Goal: Task Accomplishment & Management: Complete application form

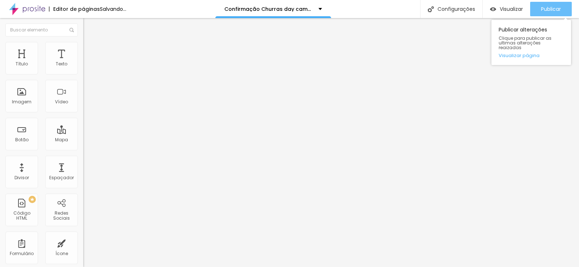
click at [545, 7] on span "Publicar" at bounding box center [551, 9] width 20 height 6
click at [547, 11] on span "Publicar" at bounding box center [551, 9] width 20 height 6
click at [555, 12] on span "Publicar" at bounding box center [551, 9] width 20 height 6
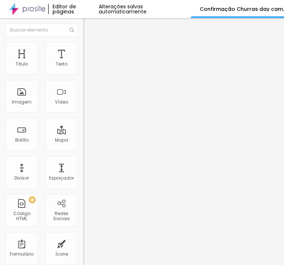
click at [83, 73] on div "Form" at bounding box center [124, 67] width 83 height 12
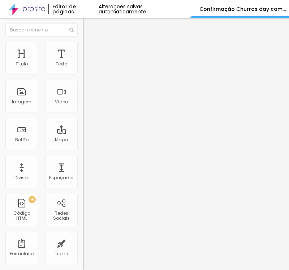
paste input "Autorização day camping sjc turmas 2025"
type input "Autorização day camping sjc turmas 2025"
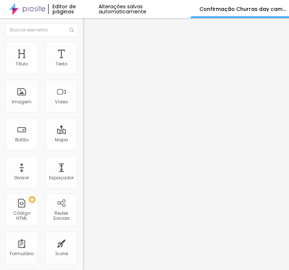
drag, startPoint x: 103, startPoint y: 188, endPoint x: 16, endPoint y: 192, distance: 87.6
paste input "Eu responsável pelo aluno(a) acima, autorizo sua participação no evento."
type input "Eu responsável pelo aluno(a) acima, autorizo sua participação no evento."
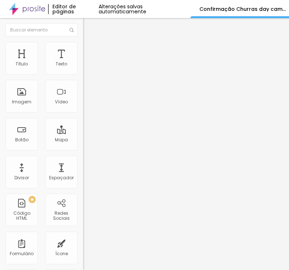
scroll to position [122, 0]
drag, startPoint x: 83, startPoint y: 202, endPoint x: 44, endPoint y: 202, distance: 39.4
paste input "Sim, eu autorizo."
type input "Sim, eu autorizo."
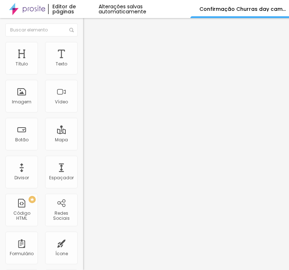
drag, startPoint x: 98, startPoint y: 93, endPoint x: 93, endPoint y: 95, distance: 5.3
drag, startPoint x: 90, startPoint y: 111, endPoint x: 0, endPoint y: 119, distance: 90.5
type input "t"
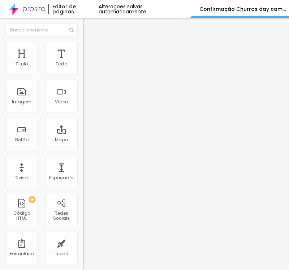
type input "Transporte:"
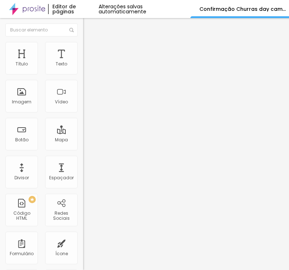
paste input "completo do aluno(a)"
type input "Nome completo do aluno(a)"
drag, startPoint x: 47, startPoint y: 138, endPoint x: 24, endPoint y: 139, distance: 22.8
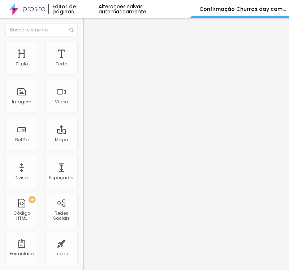
paste input "Número de celular com ddd do responsável"
type input "Número de celular com ddd do responsável"
drag, startPoint x: 78, startPoint y: 82, endPoint x: 86, endPoint y: 87, distance: 9.6
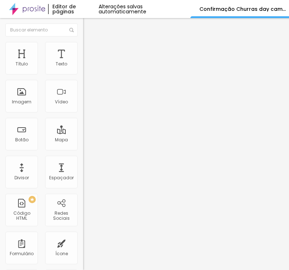
paste input "CPF do responsável"
type input "CPF do responsável"
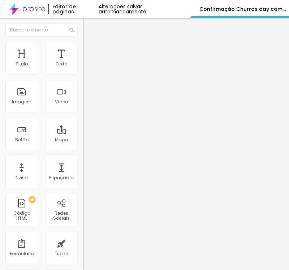
drag, startPoint x: 78, startPoint y: 88, endPoint x: 12, endPoint y: 90, distance: 65.6
paste input "do responsável (Mesmo contrato)"
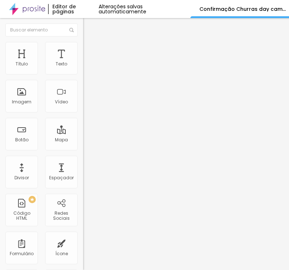
type input "Nome do responsável (Mesmo contrato)"
drag, startPoint x: 204, startPoint y: 92, endPoint x: 101, endPoint y: 97, distance: 103.9
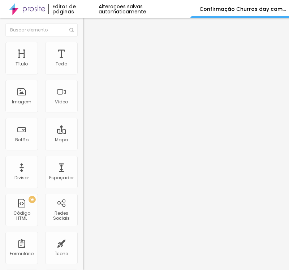
drag, startPoint x: 81, startPoint y: 114, endPoint x: 13, endPoint y: 115, distance: 67.3
paste input "disponibilizado pela empresa."
type input "Transporte disponibilizado pela empresa:"
drag, startPoint x: 85, startPoint y: 146, endPoint x: 38, endPoint y: 148, distance: 46.7
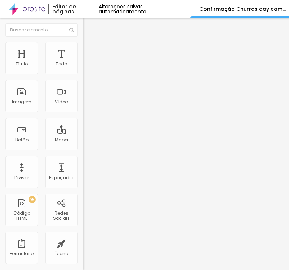
paste input "Sim, usarei o transporte."
type input "Sim, usarei o transporte."
drag, startPoint x: 83, startPoint y: 165, endPoint x: 47, endPoint y: 165, distance: 36.2
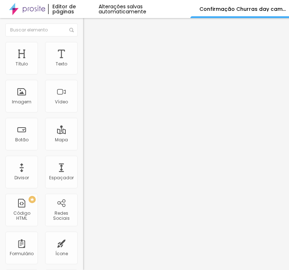
paste input "Não usarei o transporte."
type input "Não usarei o transporte."
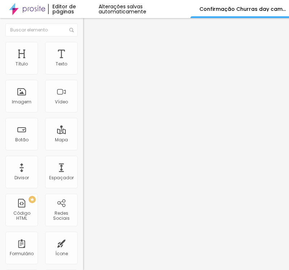
drag, startPoint x: 152, startPoint y: 150, endPoint x: 3, endPoint y: 152, distance: 149.4
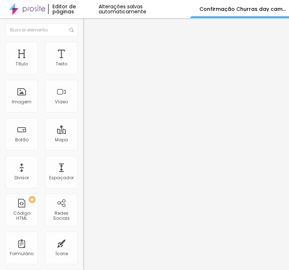
drag, startPoint x: 26, startPoint y: 153, endPoint x: 6, endPoint y: 156, distance: 20.2
paste textarea "ção realizada com sucesso!"
type textarea "Confirmação realizada com sucesso!"
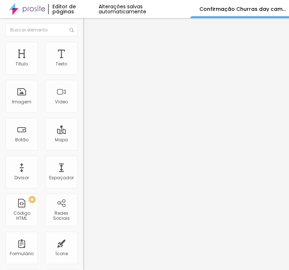
drag, startPoint x: 51, startPoint y: 199, endPoint x: 16, endPoint y: 200, distance: 35.1
paste input "comercial2@promoverformaturas.com.b"
type input "Enviar"
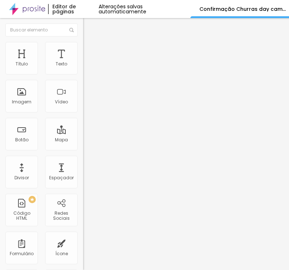
scroll to position [101, 0]
paste input "comercial2@promoverformaturas.com.br"
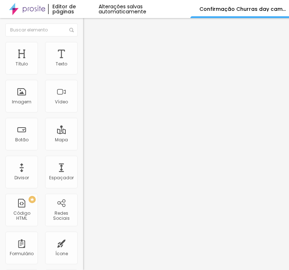
type input "comercial1@promoverformaturas.com.br"
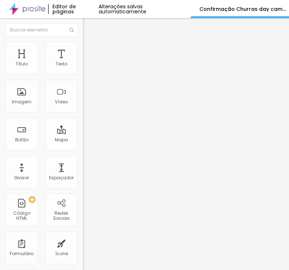
type input "Autorização day camping cotet taubate turmas 2025"
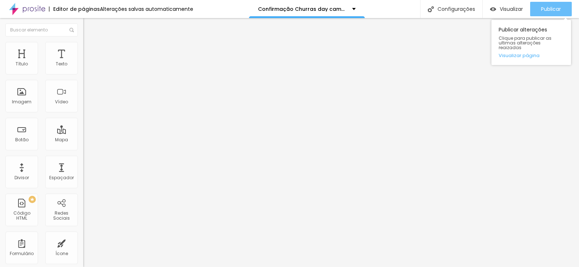
click at [547, 10] on span "Publicar" at bounding box center [551, 9] width 20 height 6
click at [549, 9] on span "Publicar" at bounding box center [551, 9] width 20 height 6
click at [544, 4] on div "Publicar" at bounding box center [551, 9] width 20 height 14
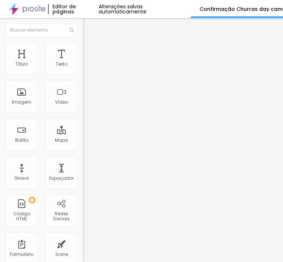
click at [83, 73] on span at bounding box center [85, 76] width 4 height 6
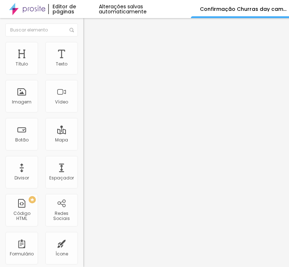
drag, startPoint x: 162, startPoint y: 59, endPoint x: -7, endPoint y: 61, distance: 168.3
click at [0, 61] on html "Editor de páginas Alterações salvas automaticamente Confirmação Churras day cam…" at bounding box center [144, 133] width 289 height 267
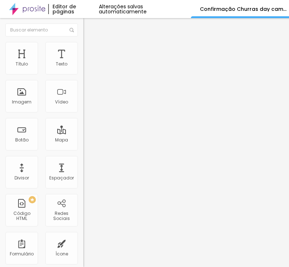
scroll to position [109, 0]
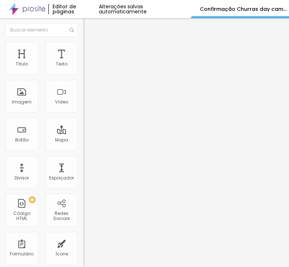
drag, startPoint x: 69, startPoint y: 160, endPoint x: 68, endPoint y: 166, distance: 5.5
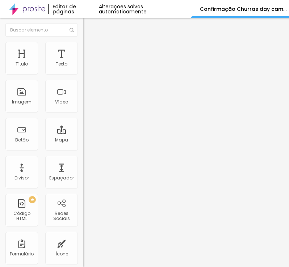
drag, startPoint x: 81, startPoint y: 132, endPoint x: 79, endPoint y: 137, distance: 4.9
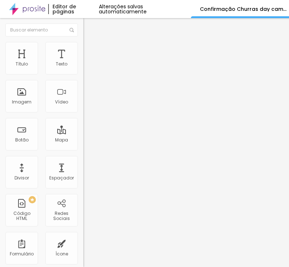
drag, startPoint x: 133, startPoint y: 144, endPoint x: -9, endPoint y: 151, distance: 142.4
click at [0, 151] on html "Editor de páginas Alterações salvas automaticamente Confirmação Churras day cam…" at bounding box center [144, 133] width 289 height 267
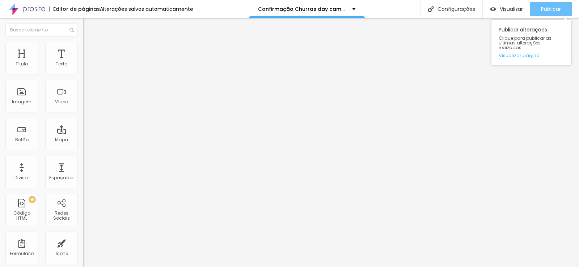
click at [549, 6] on span "Publicar" at bounding box center [551, 9] width 20 height 6
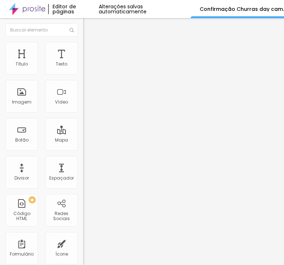
click at [83, 73] on div "Form" at bounding box center [124, 67] width 83 height 12
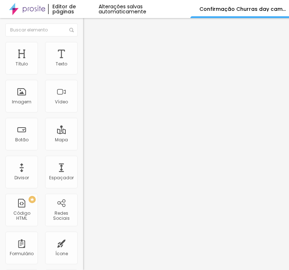
paste input "Autorização day camping cotet taubate turmas 2025"
drag, startPoint x: 101, startPoint y: 59, endPoint x: 134, endPoint y: 60, distance: 33.0
type input "Autorização day camping pinda turmas 2025"
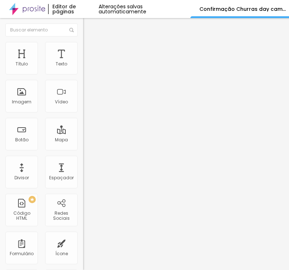
drag, startPoint x: 156, startPoint y: 159, endPoint x: 204, endPoint y: 164, distance: 48.7
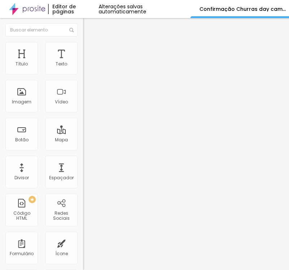
scroll to position [37, 0]
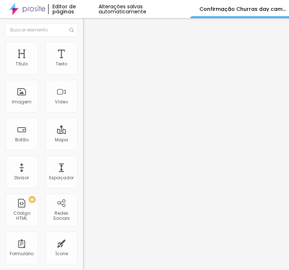
drag, startPoint x: 46, startPoint y: 138, endPoint x: 34, endPoint y: 138, distance: 11.2
paste input "do responsável (Mesmo contrato)"
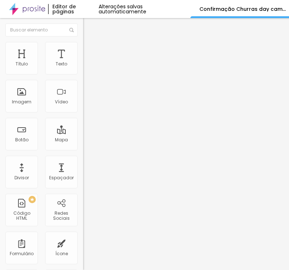
type input "Nome do responsável (Mesmo contrato)"
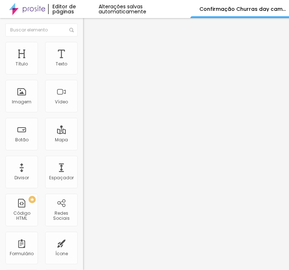
drag, startPoint x: 61, startPoint y: 160, endPoint x: 31, endPoint y: 162, distance: 30.5
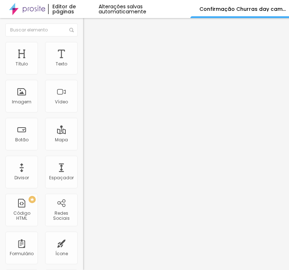
paste input "CPF do responsável"
type input "CPF do responsável"
drag, startPoint x: 9, startPoint y: 193, endPoint x: 4, endPoint y: 193, distance: 5.1
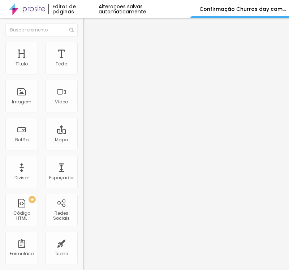
paste input "Número de celular com ddd do responsável"
type input "Número de celular com ddd do responsável"
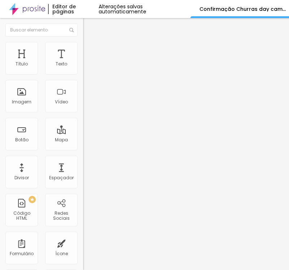
type input "Nome completo do aluno(a)"
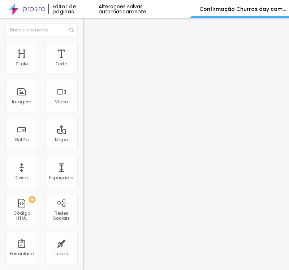
drag, startPoint x: 93, startPoint y: 163, endPoint x: 8, endPoint y: 165, distance: 85.4
paste input "Transporte disponibilizado pela empresa:"
type input "Transporte disponibilizado pela empresa:"
drag, startPoint x: 79, startPoint y: 200, endPoint x: 39, endPoint y: 197, distance: 40.0
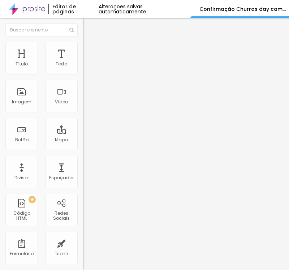
paste input "Sim, usarei o transporte."
type input "Sim, usarei o transporte."
drag, startPoint x: 88, startPoint y: 209, endPoint x: 59, endPoint y: 209, distance: 28.9
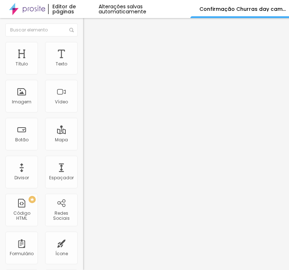
paste input "Não usarei o transporte."
type input "Não usarei o transporte."
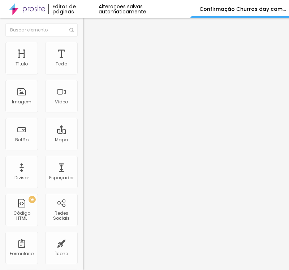
drag, startPoint x: 94, startPoint y: 149, endPoint x: 6, endPoint y: 149, distance: 87.9
paste input "Eu responsável pelo aluno(a) acima, autorizo sua participação no evento."
type input "Eu responsável pelo aluno(a) acima, autorizo sua participação no evento."
drag, startPoint x: 50, startPoint y: 192, endPoint x: 35, endPoint y: 191, distance: 14.6
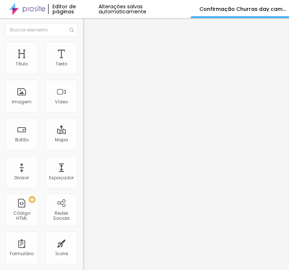
paste input "Sim, eu autorizo."
type input "Sim, eu autorizo."
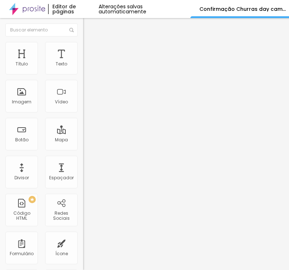
drag, startPoint x: 148, startPoint y: 107, endPoint x: 23, endPoint y: 111, distance: 124.5
paste textarea "Confirmação realiz"
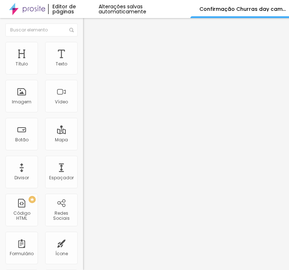
type textarea "Confirmação realizada com sucesso!"
paste input "comercial1@promoverformaturas.com.br"
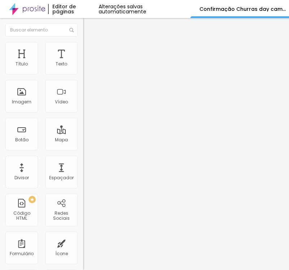
scroll to position [123, 0]
type input "comercial1@promoverformaturas.com.br"
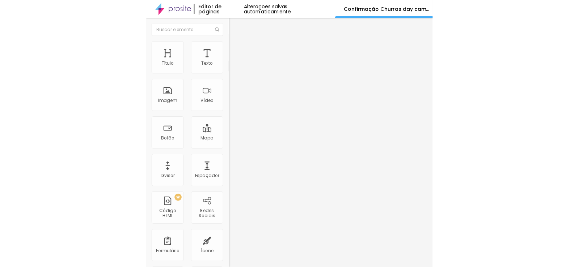
scroll to position [0, 0]
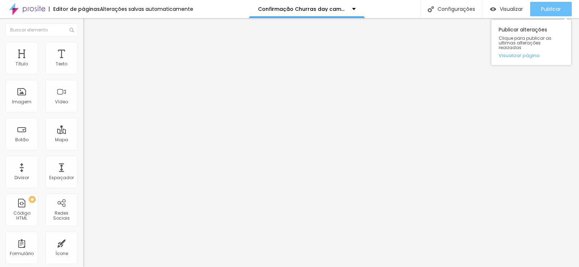
click at [544, 8] on span "Publicar" at bounding box center [551, 9] width 20 height 6
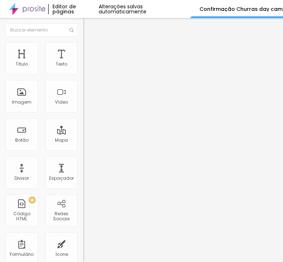
scroll to position [5, 0]
click at [83, 73] on span at bounding box center [85, 76] width 4 height 6
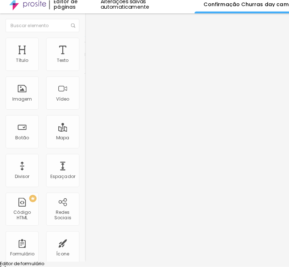
scroll to position [0, 0]
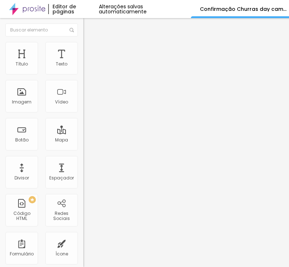
scroll to position [215, 0]
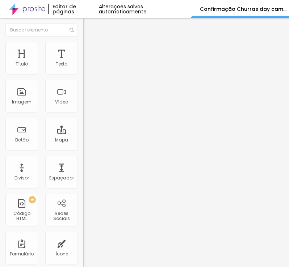
drag, startPoint x: 147, startPoint y: 147, endPoint x: -12, endPoint y: 148, distance: 158.8
click at [0, 148] on html "Editor de páginas Alterações salvas automaticamente Confirmação Churras day cam…" at bounding box center [144, 133] width 289 height 267
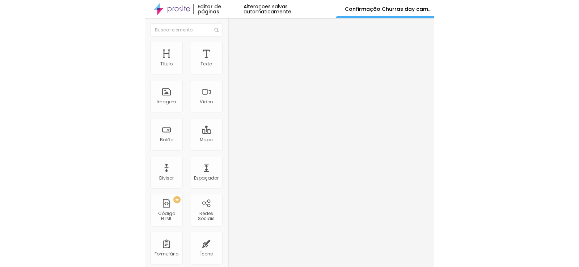
scroll to position [0, 0]
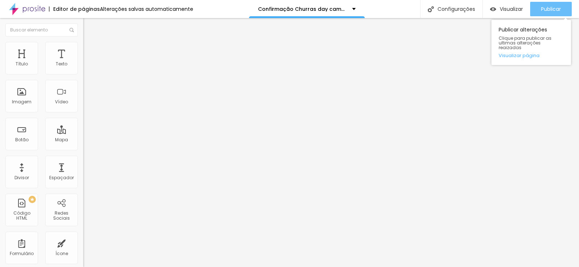
click at [548, 6] on span "Publicar" at bounding box center [551, 9] width 20 height 6
click at [561, 9] on button "Publicar" at bounding box center [551, 9] width 42 height 14
click at [551, 7] on span "Publicar" at bounding box center [551, 9] width 20 height 6
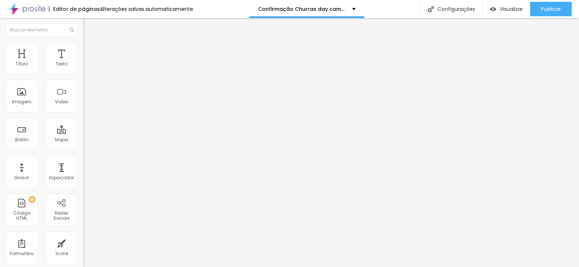
click at [86, 67] on icon "button" at bounding box center [88, 65] width 4 height 4
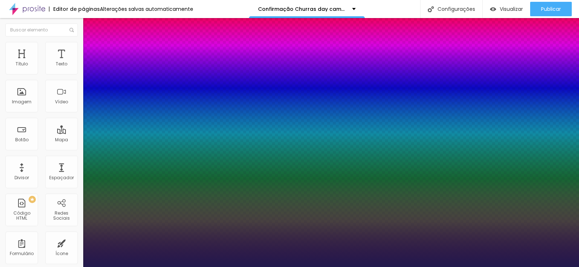
type input "0.8"
type input "0.7"
type input "0.6"
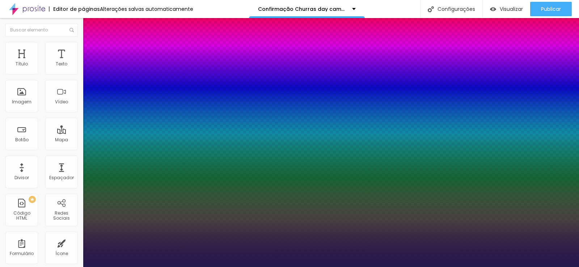
type input "0.6"
type input "0.5"
type input "0.4"
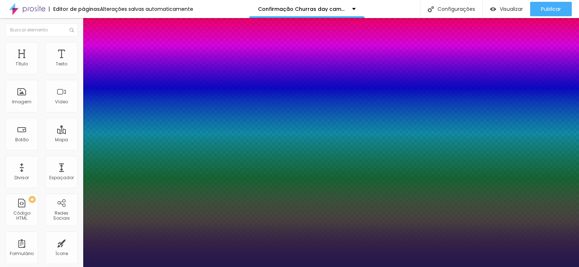
type input "0.3"
type input "0.2"
type input "0"
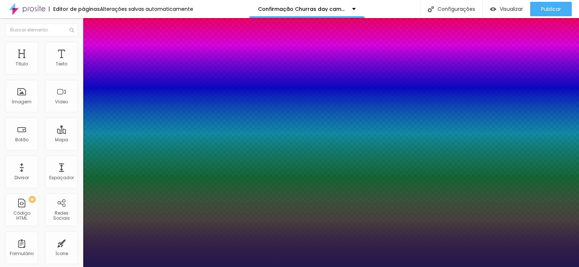
type input "0"
drag, startPoint x: 97, startPoint y: 139, endPoint x: 90, endPoint y: 140, distance: 7.3
type input "0"
type input "6"
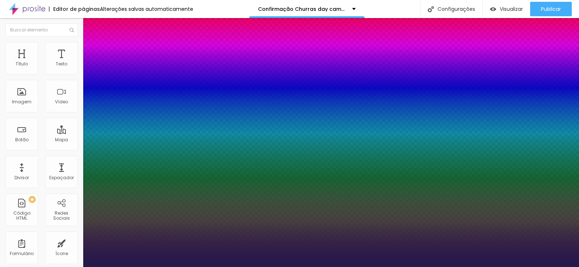
type input "6"
type input "5"
type input "3"
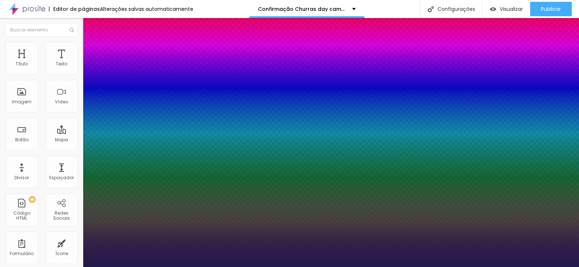
type input "2"
type input "1"
type input "0"
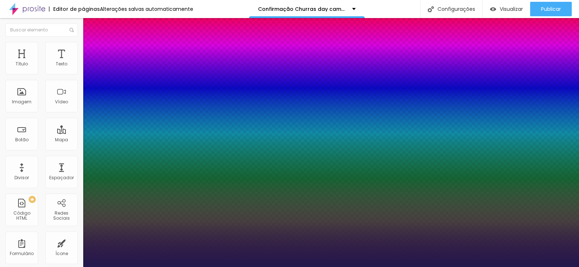
type input "0"
drag, startPoint x: 97, startPoint y: 157, endPoint x: 89, endPoint y: 157, distance: 8.0
type input "0"
type input "0.1"
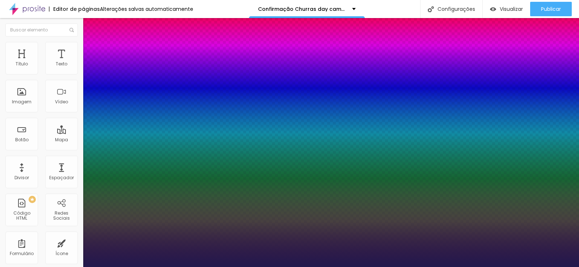
type input "0.1"
type input "0.2"
type input "0.3"
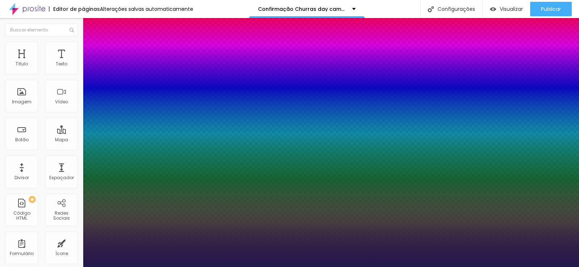
type input "0.4"
type input "0.5"
type input "0.6"
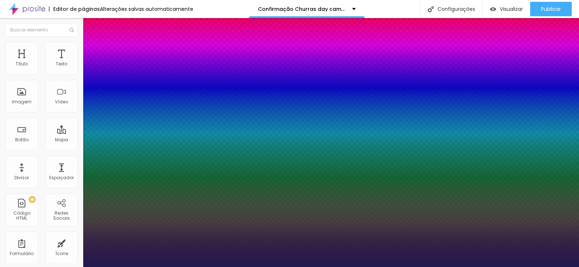
type input "0.6"
type input "0.8"
type input "1"
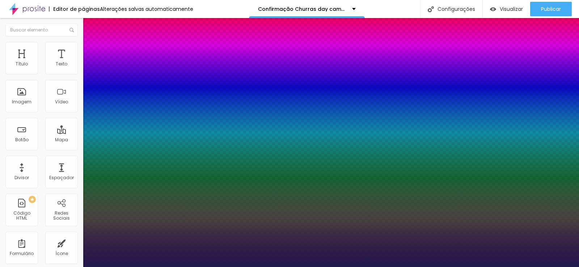
type input "1.1"
type input "1.2"
type input "1.3"
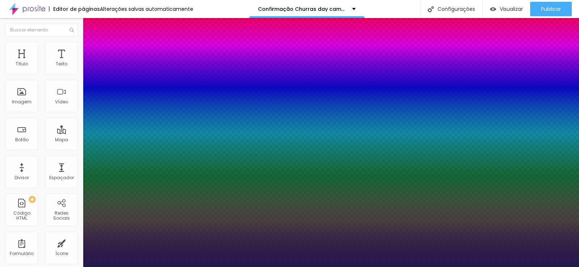
type input "1.3"
type input "1.4"
type input "1.5"
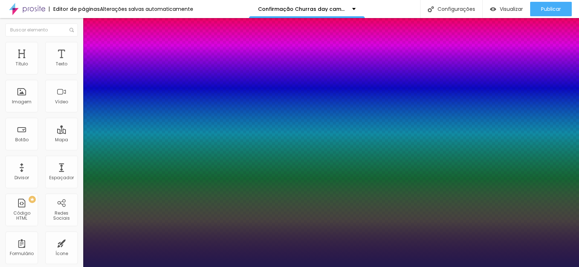
type input "1.6"
type input "1.7"
drag, startPoint x: 92, startPoint y: 140, endPoint x: 102, endPoint y: 140, distance: 9.8
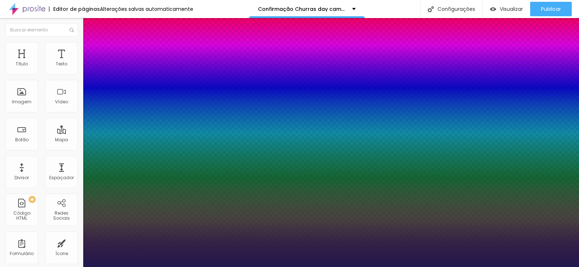
type input "1.6"
type input "1.5"
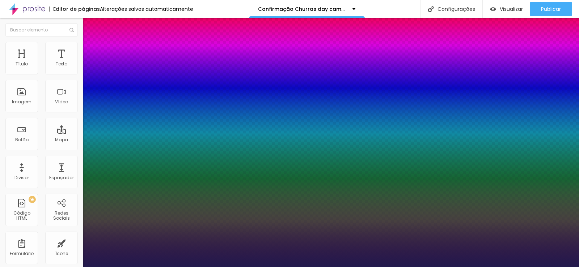
type input "1.5"
click at [217, 267] on div at bounding box center [289, 267] width 579 height 0
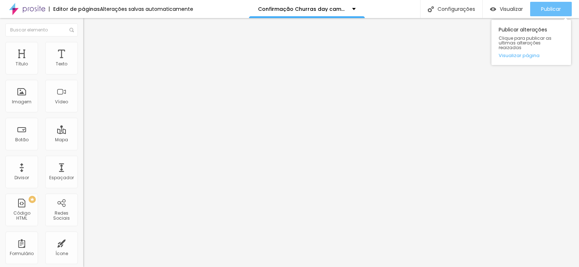
click at [545, 12] on span "Publicar" at bounding box center [551, 9] width 20 height 6
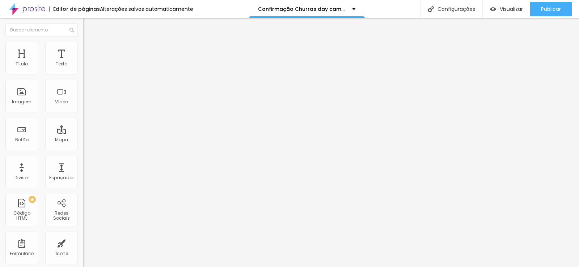
type input "19"
click at [83, 133] on input "range" at bounding box center [106, 136] width 47 height 6
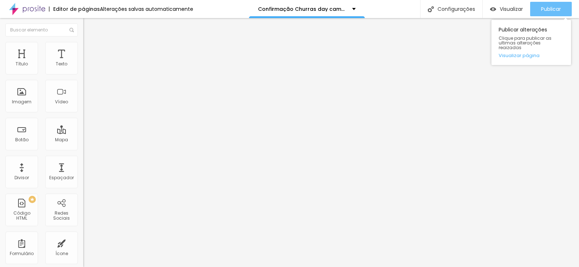
click at [541, 7] on span "Publicar" at bounding box center [551, 9] width 20 height 6
click at [543, 12] on span "Publicar" at bounding box center [551, 9] width 20 height 6
click at [550, 4] on div "Publicar" at bounding box center [551, 9] width 20 height 14
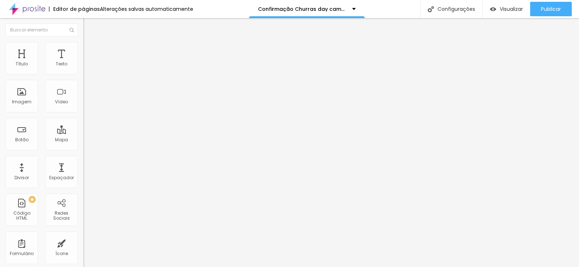
click at [83, 73] on span at bounding box center [85, 76] width 4 height 6
drag, startPoint x: 252, startPoint y: 58, endPoint x: 241, endPoint y: 61, distance: 11.9
type input "Autorização day camping taubate turmas 2025"
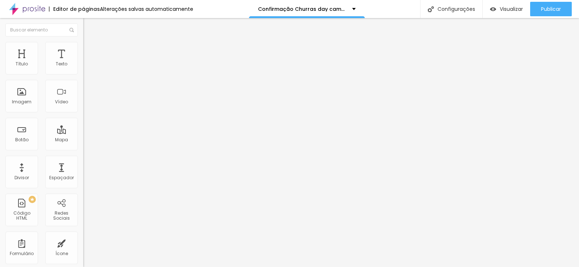
drag, startPoint x: 170, startPoint y: 171, endPoint x: 172, endPoint y: 62, distance: 110.0
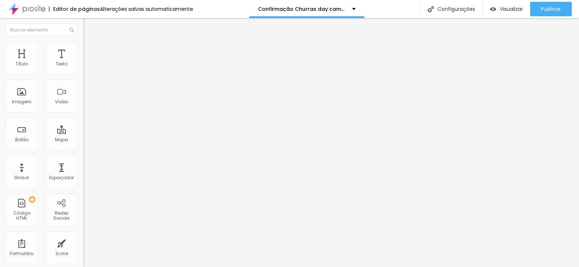
drag, startPoint x: 245, startPoint y: 85, endPoint x: 162, endPoint y: 86, distance: 83.6
type input "Colégio:"
drag, startPoint x: 233, startPoint y: 118, endPoint x: 153, endPoint y: 122, distance: 80.0
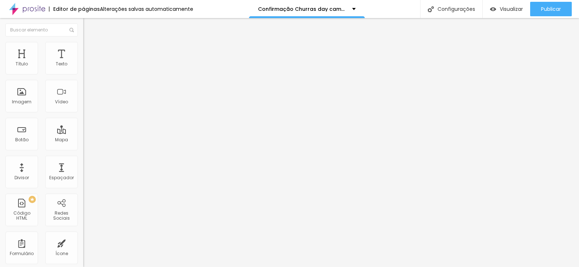
type input "COTET"
drag, startPoint x: 224, startPoint y: 136, endPoint x: 183, endPoint y: 137, distance: 40.2
type input "E"
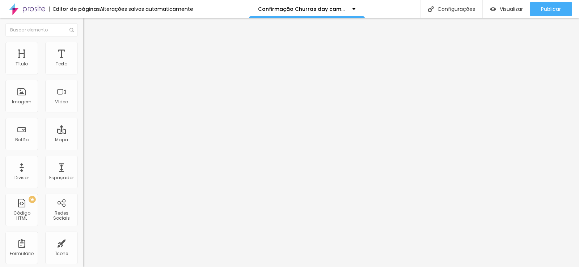
type input "Ez"
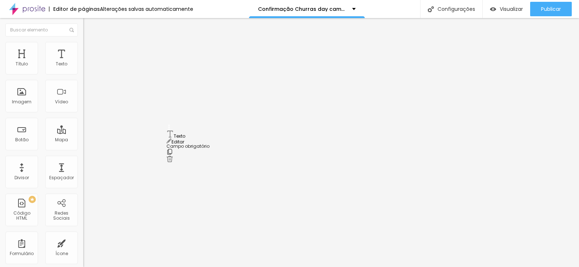
drag, startPoint x: 169, startPoint y: 165, endPoint x: 173, endPoint y: 132, distance: 33.2
drag, startPoint x: 208, startPoint y: 164, endPoint x: 158, endPoint y: 165, distance: 49.6
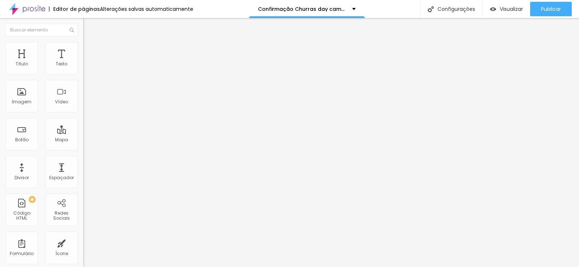
type input "Colégio:"
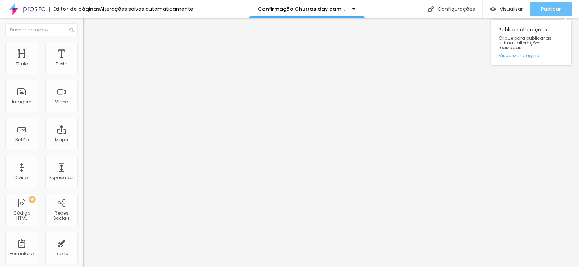
click at [550, 9] on span "Publicar" at bounding box center [551, 9] width 20 height 6
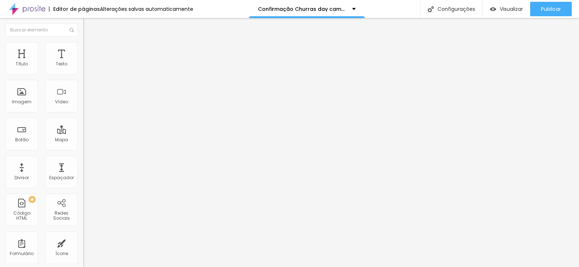
click at [86, 67] on icon "button" at bounding box center [88, 65] width 4 height 4
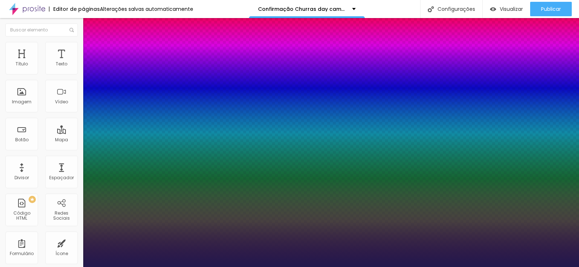
type input "6"
type input "5"
type input "4"
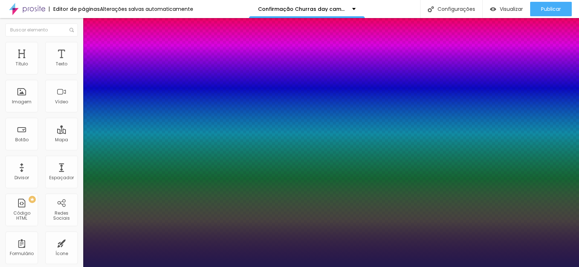
type input "4"
type input "3"
type input "2"
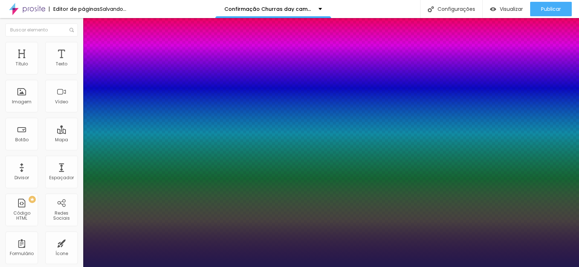
type input "1"
drag, startPoint x: 97, startPoint y: 157, endPoint x: 94, endPoint y: 158, distance: 3.6
type input "1"
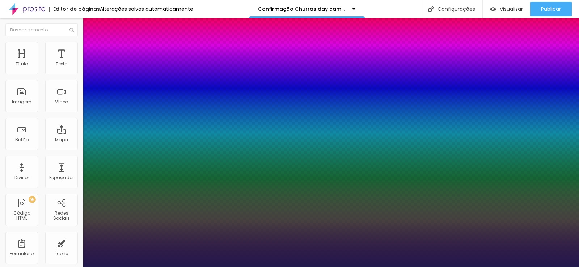
type input "0.9"
type input "0.8"
type input "0.6"
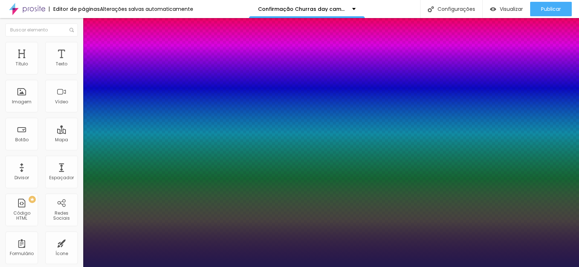
type input "0.6"
type input "0.5"
type input "0.4"
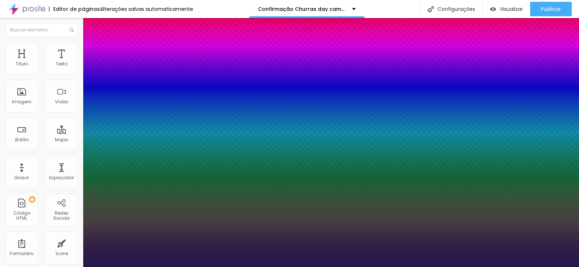
type input "0.3"
type input "0.2"
type input "0.1"
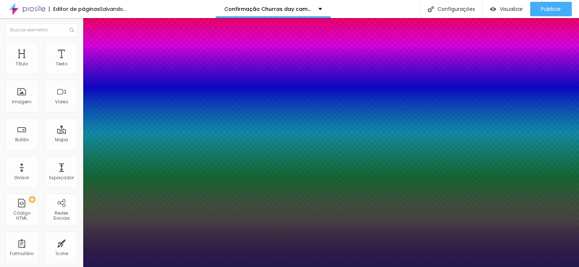
type input "0.1"
type input "0"
drag, startPoint x: 98, startPoint y: 140, endPoint x: 93, endPoint y: 141, distance: 5.1
type input "0"
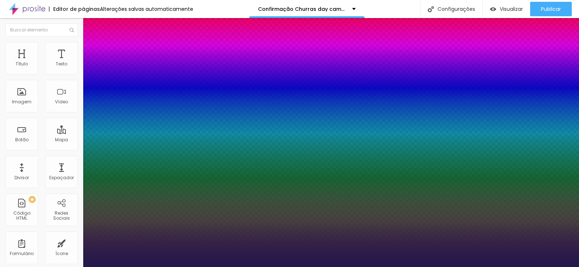
type input "1"
type input "2"
type input "3"
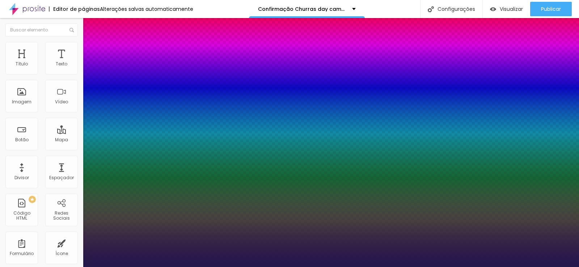
type input "3"
type input "4"
type input "5"
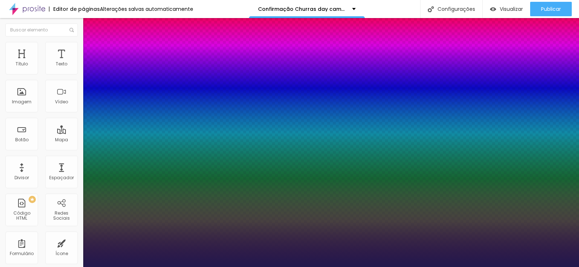
type input "6"
type input "7"
type input "8"
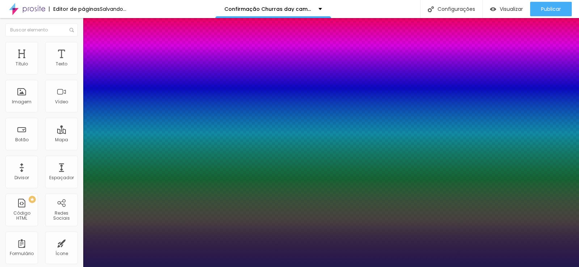
type input "8"
type input "6"
type input "5"
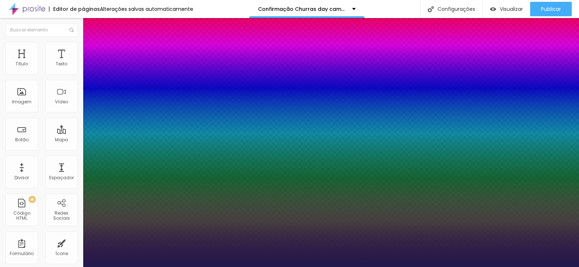
type input "4"
type input "3"
type input "2"
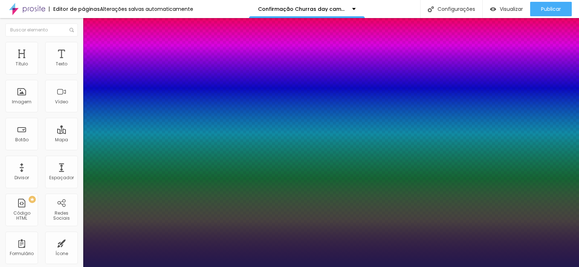
type input "2"
type input "1"
type input "0"
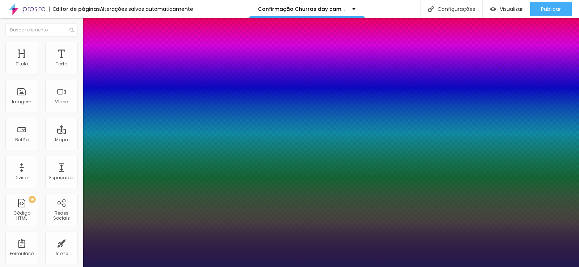
drag, startPoint x: 93, startPoint y: 157, endPoint x: 88, endPoint y: 157, distance: 5.4
type input "0"
type input "0.1"
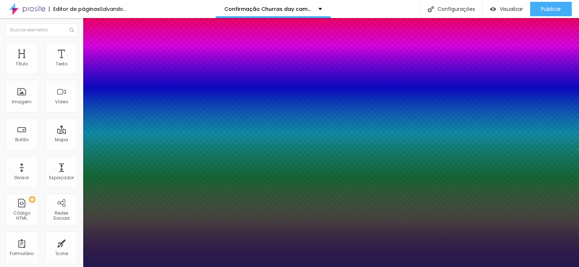
type input "0.2"
type input "0.3"
type input "0.4"
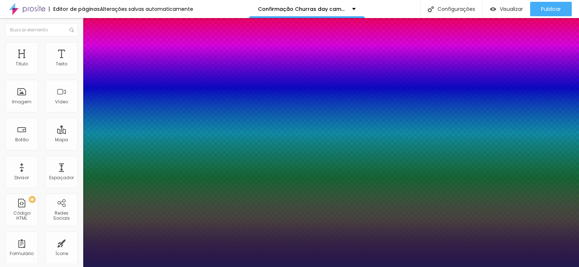
type input "0.4"
type input "0.5"
type input "0.6"
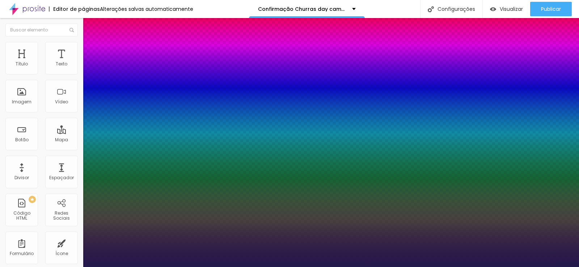
type input "0.7"
type input "0.8"
type input "0.9"
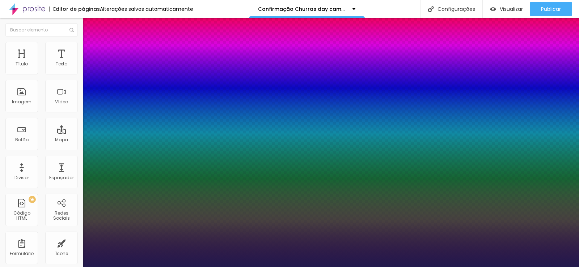
type input "0.9"
type input "1"
drag, startPoint x: 93, startPoint y: 142, endPoint x: 98, endPoint y: 142, distance: 5.8
type input "1"
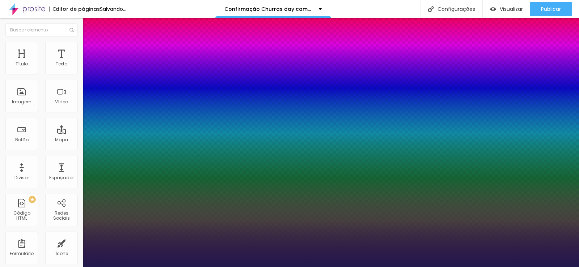
click at [372, 267] on div at bounding box center [289, 267] width 579 height 0
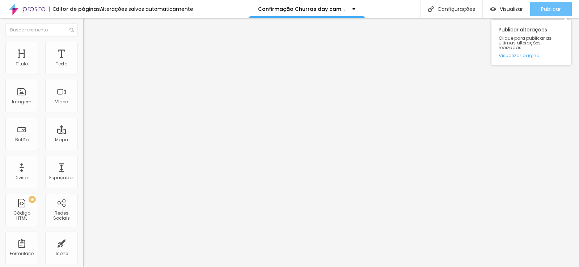
click at [544, 8] on span "Publicar" at bounding box center [551, 9] width 20 height 6
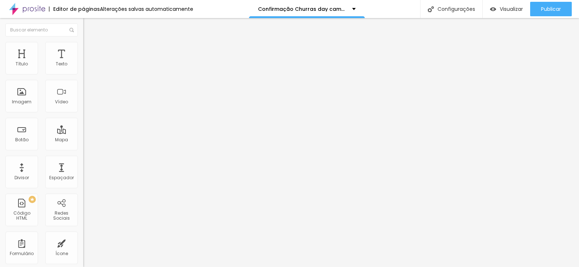
click at [86, 67] on icon "button" at bounding box center [88, 65] width 4 height 4
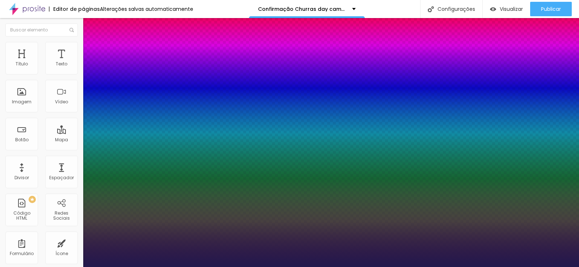
type input "3"
type input "0"
drag, startPoint x: 98, startPoint y: 157, endPoint x: 84, endPoint y: 157, distance: 13.7
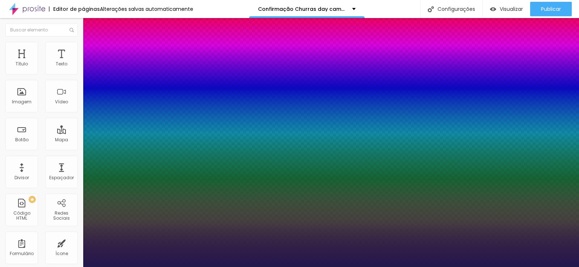
type input "0"
click at [258, 267] on div at bounding box center [289, 267] width 579 height 0
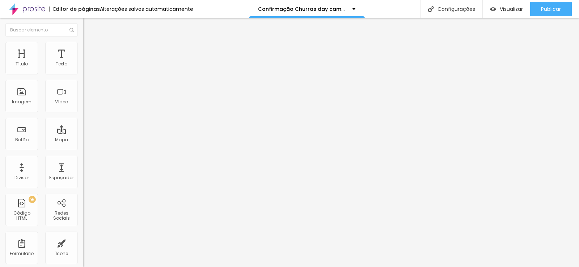
click at [83, 69] on button "button" at bounding box center [88, 66] width 10 height 8
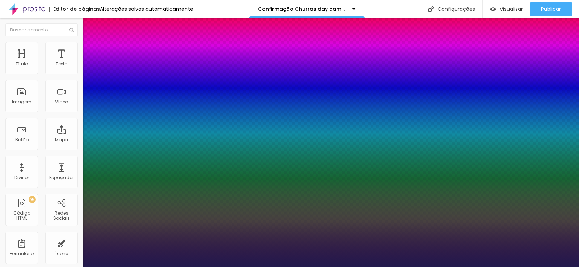
type input "8"
type input "1"
type input "0"
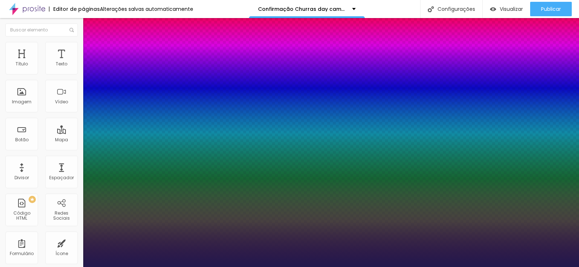
type input "0"
drag, startPoint x: 97, startPoint y: 156, endPoint x: 82, endPoint y: 156, distance: 15.2
type input "0"
click at [285, 267] on div at bounding box center [289, 267] width 579 height 0
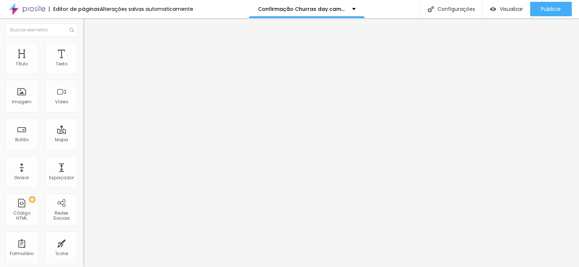
type input "19"
click at [83, 133] on input "range" at bounding box center [106, 136] width 47 height 6
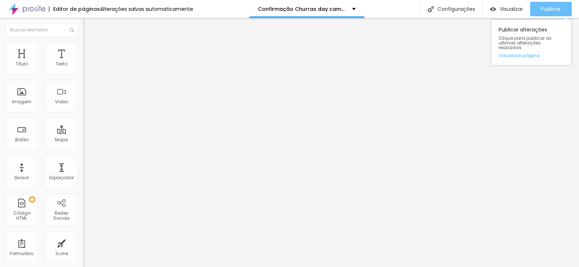
click at [543, 9] on span "Publicar" at bounding box center [551, 9] width 20 height 6
click at [553, 14] on div "Publicar" at bounding box center [551, 9] width 20 height 14
